Goal: Check status: Check status

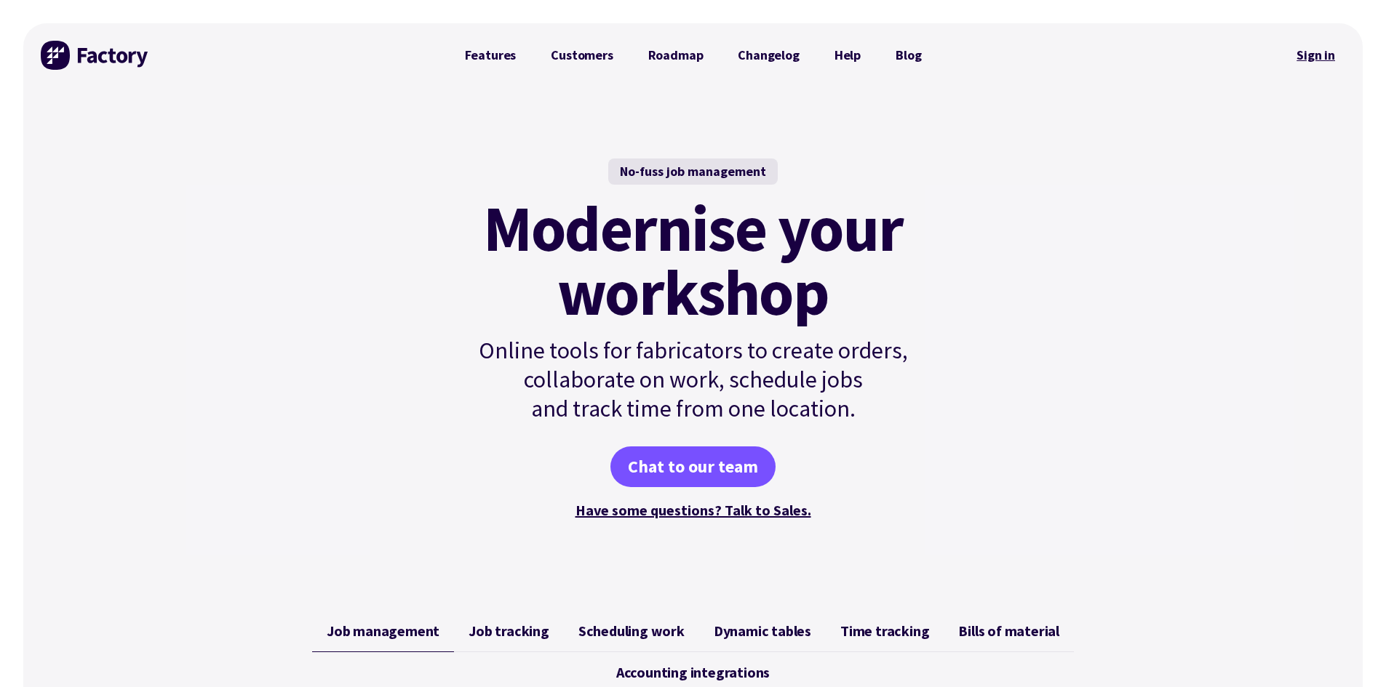
click at [1319, 57] on link "Sign in" at bounding box center [1315, 55] width 59 height 33
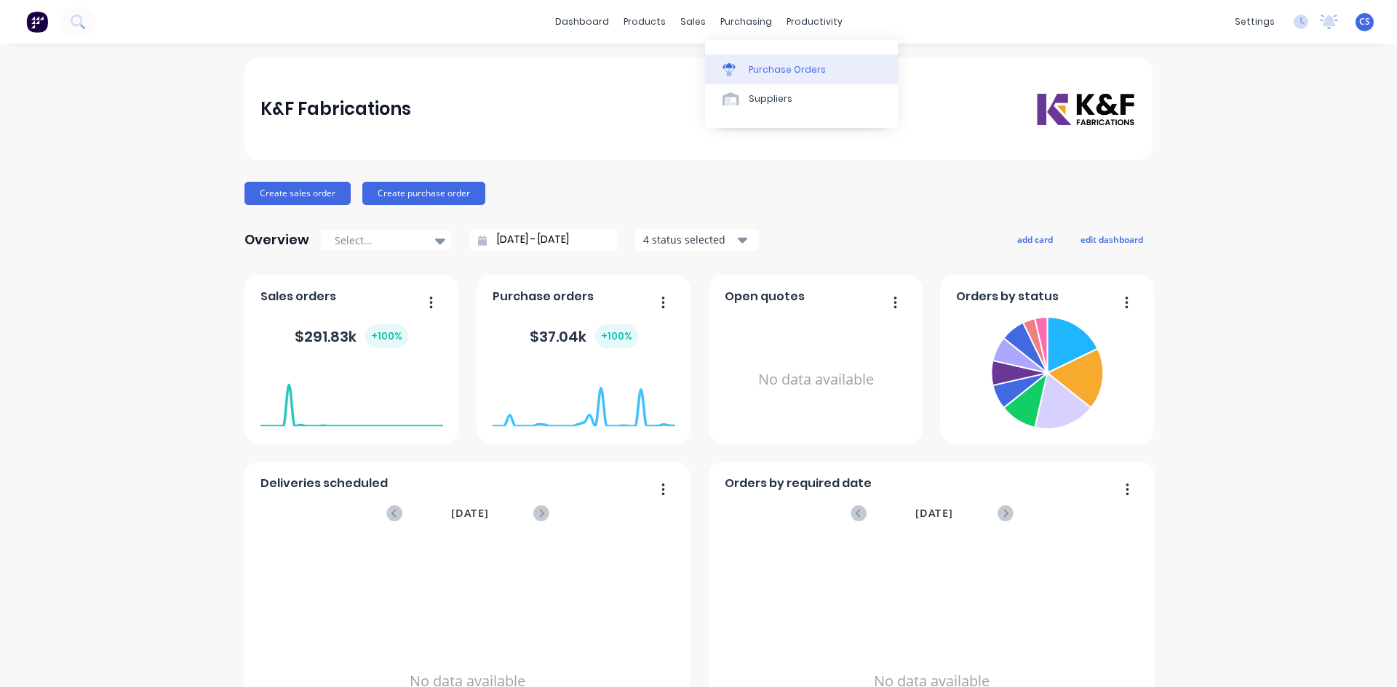
click at [756, 68] on div "Purchase Orders" at bounding box center [786, 69] width 77 height 13
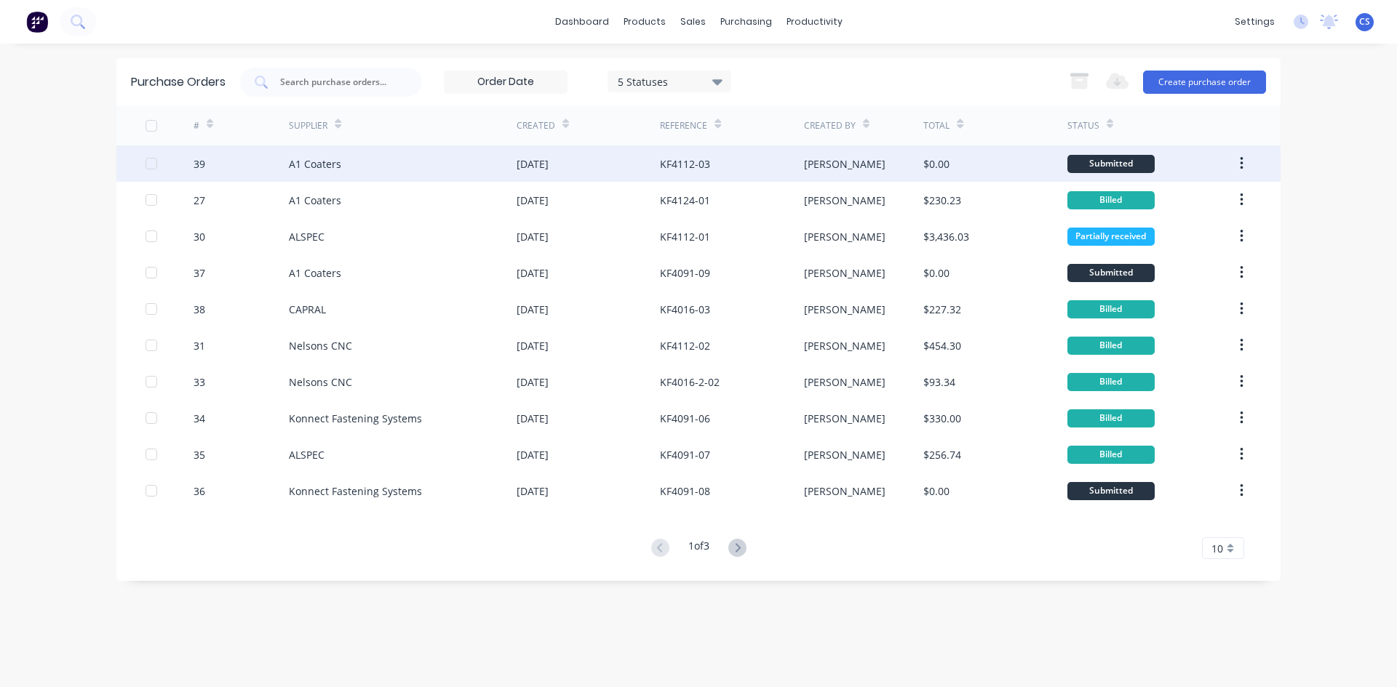
click at [817, 162] on div "[PERSON_NAME]" at bounding box center [844, 163] width 81 height 15
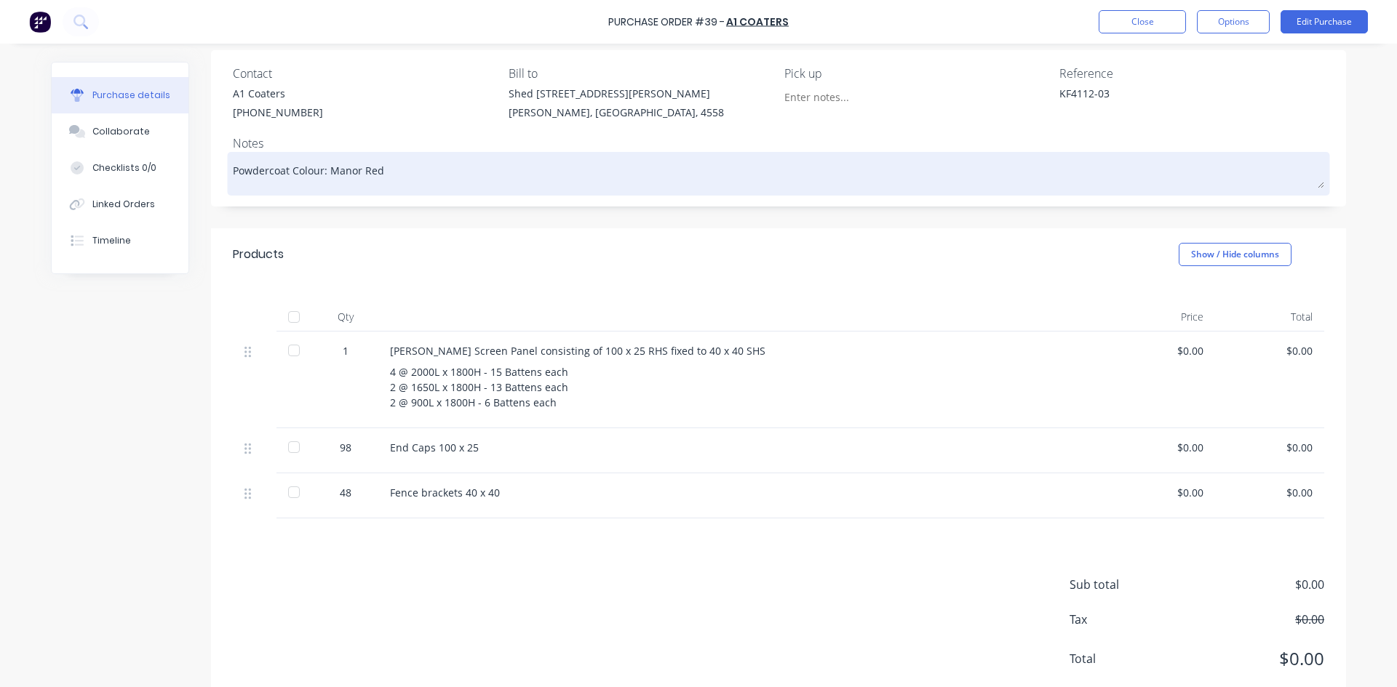
scroll to position [76, 0]
